Goal: Download file/media

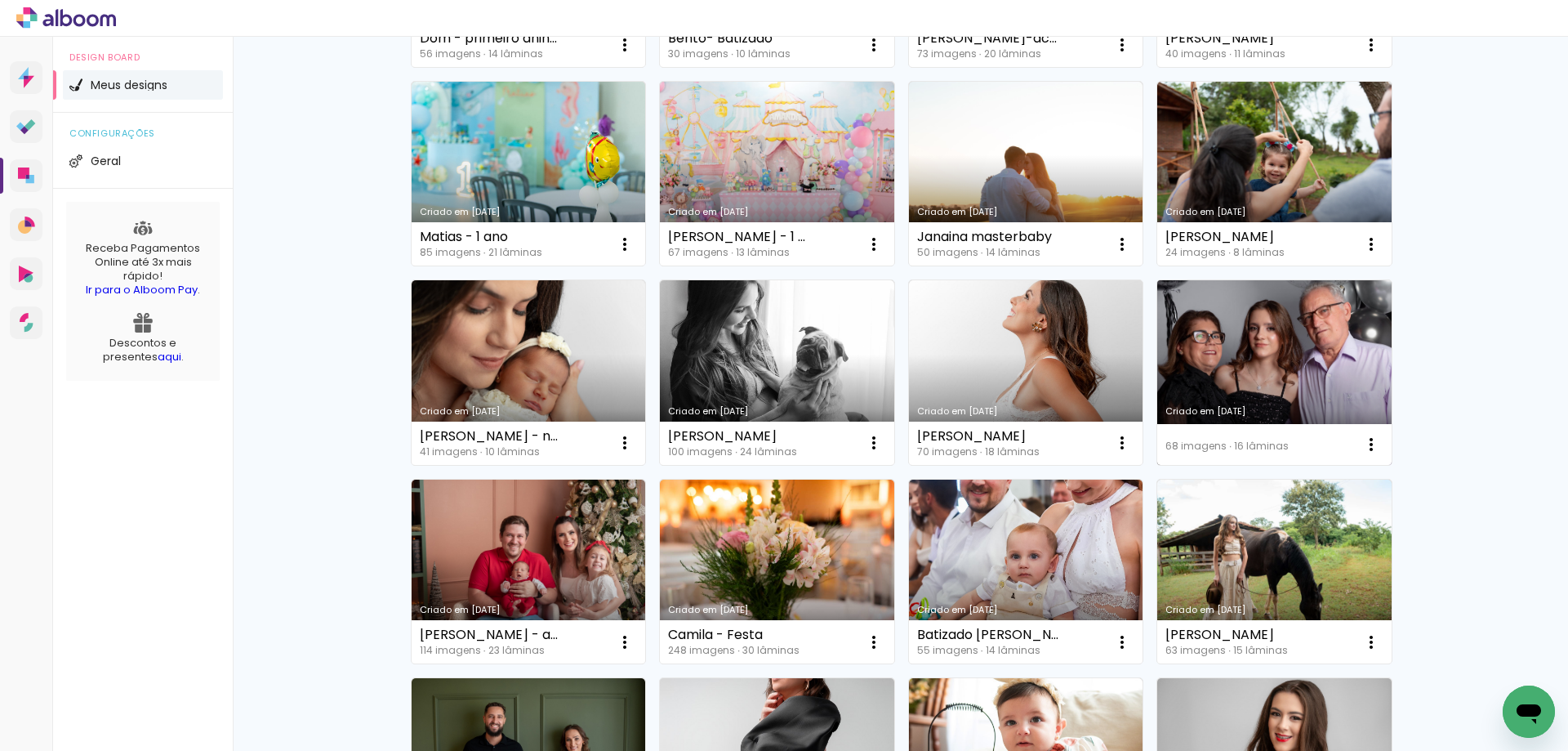
scroll to position [164, 0]
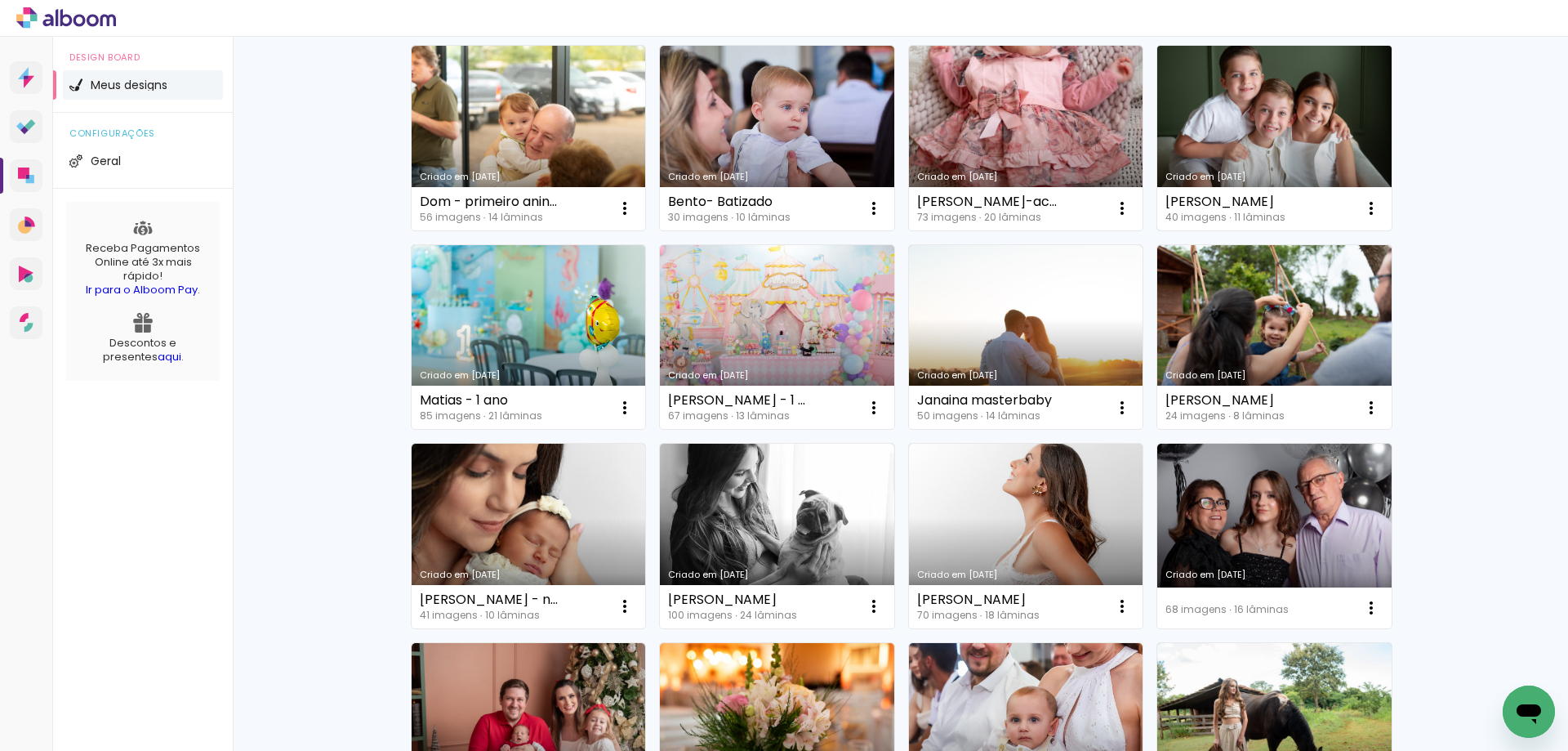
click at [1243, 82] on link "Criado em [DATE]" at bounding box center [1275, 138] width 235 height 185
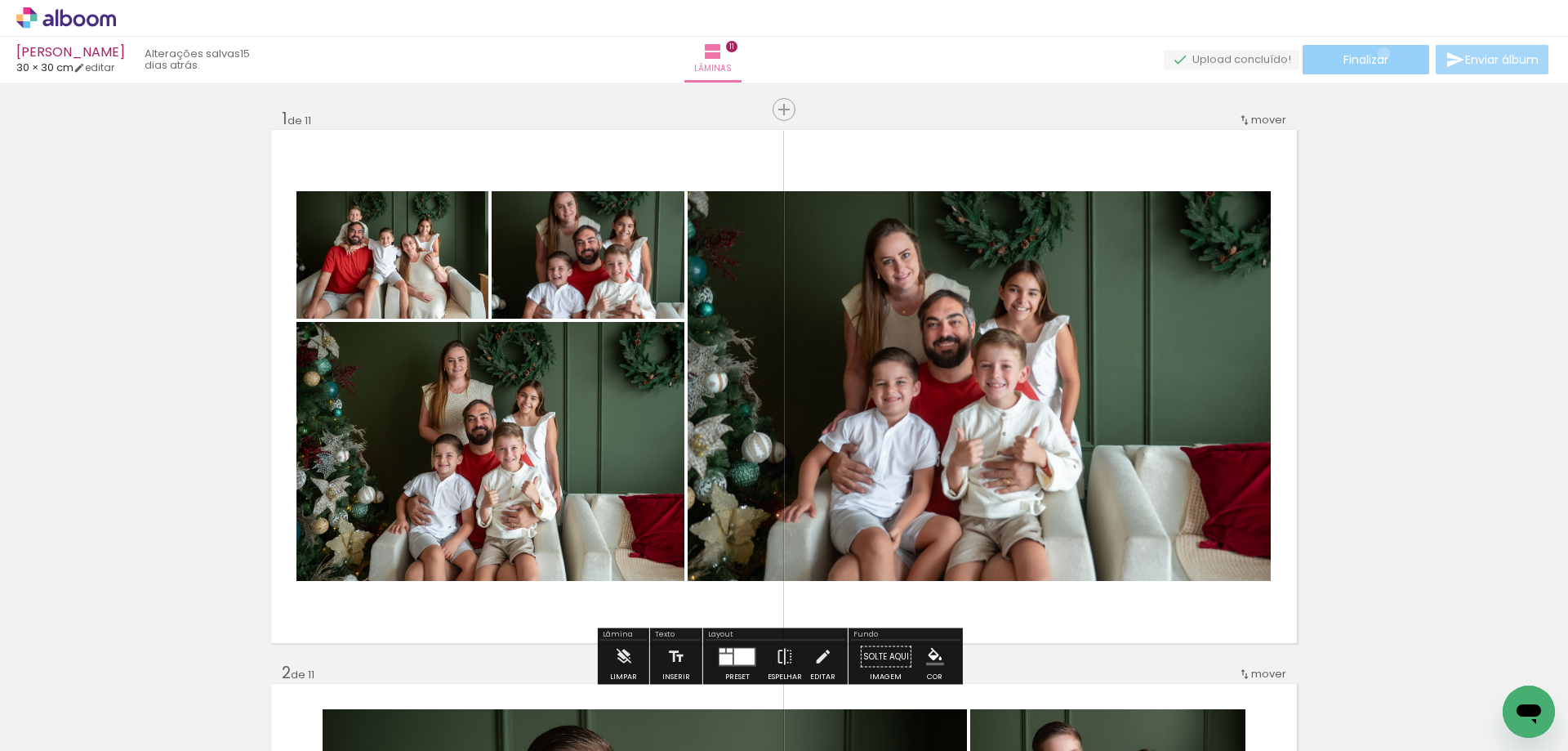
click at [1378, 54] on span "Finalizar" at bounding box center [1365, 59] width 45 height 11
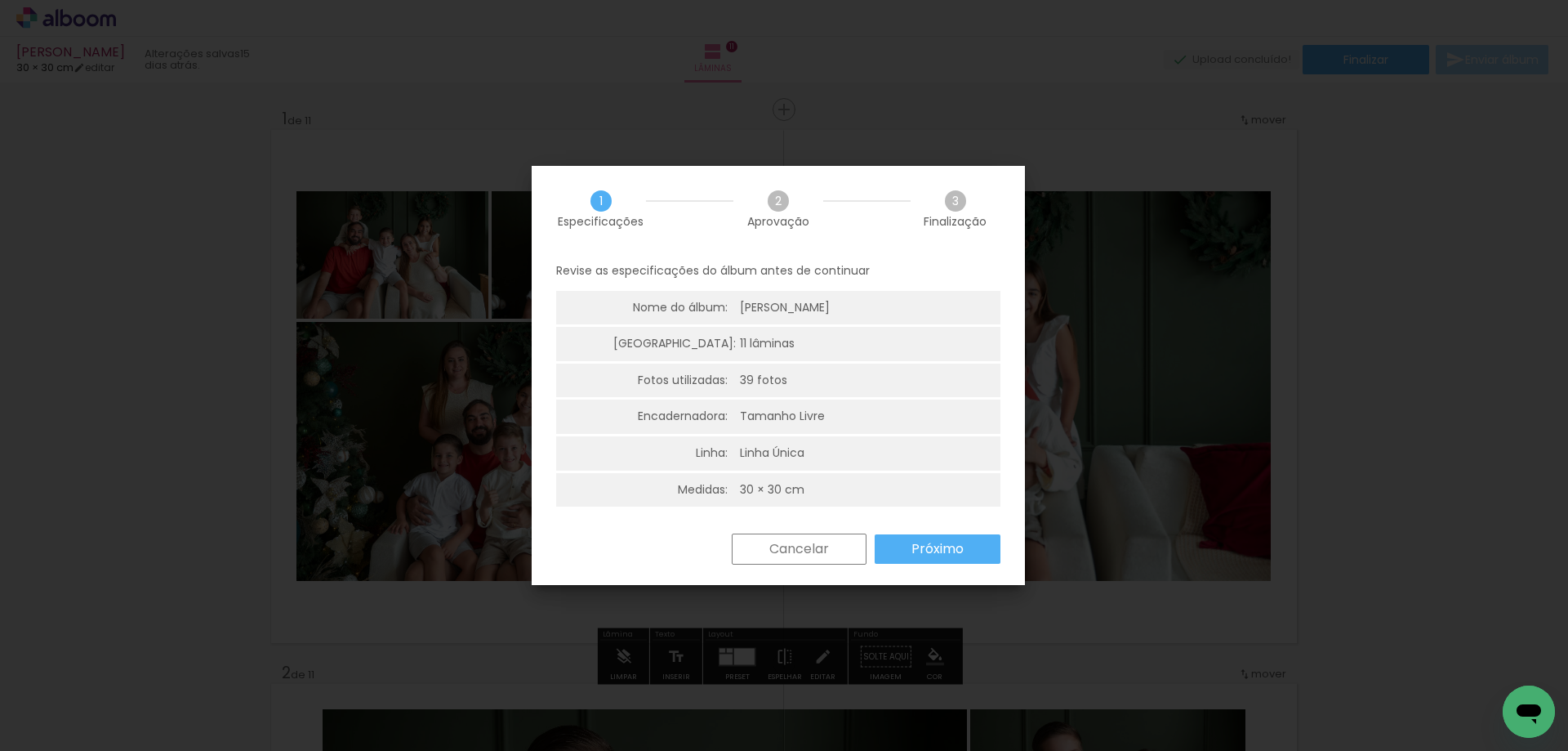
click at [0, 0] on slot "Próximo" at bounding box center [0, 0] width 0 height 0
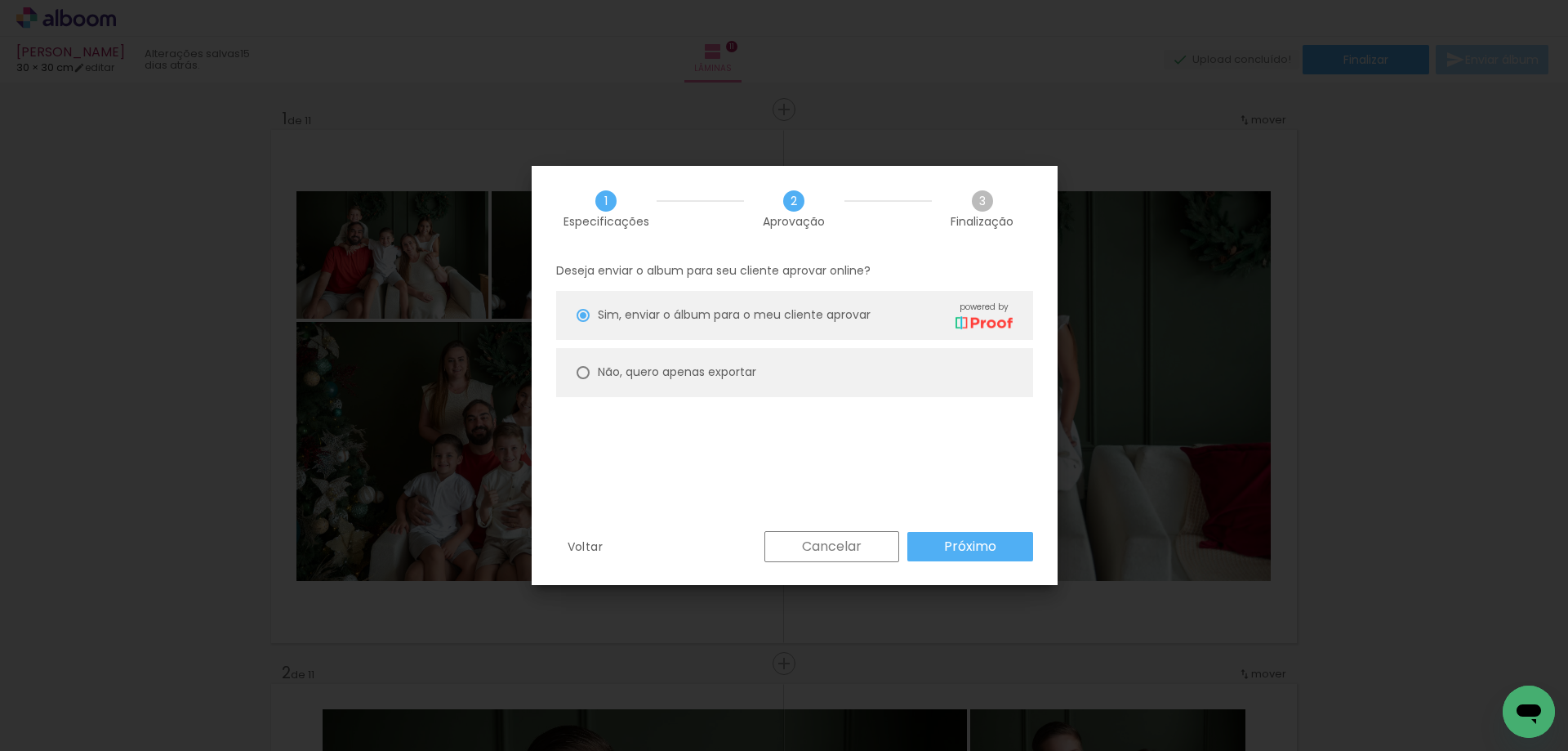
click at [689, 357] on paper-radio-button "Não, quero apenas exportar" at bounding box center [794, 373] width 477 height 49
type paper-radio-button "on"
click at [1020, 547] on paper-button "Próximo" at bounding box center [970, 546] width 126 height 29
type input "Alta, 300 DPI"
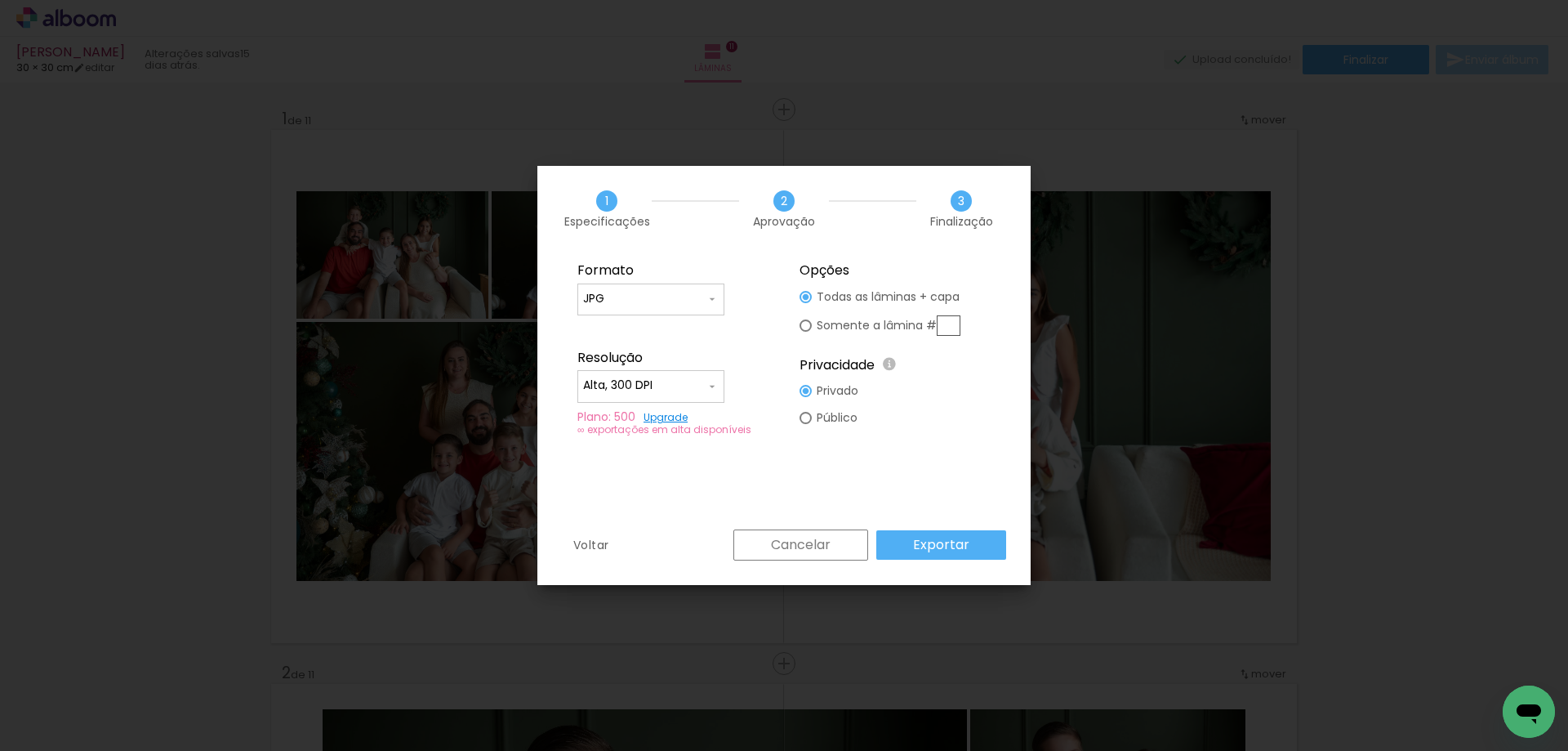
click at [660, 299] on input "JPG" at bounding box center [644, 299] width 123 height 16
click at [661, 339] on paper-item "PDF" at bounding box center [651, 329] width 147 height 33
type input "PDF"
click at [0, 0] on slot "Exportar" at bounding box center [0, 0] width 0 height 0
